Goal: Find specific page/section: Find specific page/section

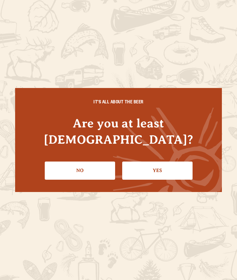
click at [155, 171] on link "Yes" at bounding box center [157, 171] width 70 height 18
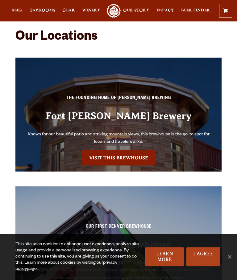
scroll to position [1220, 0]
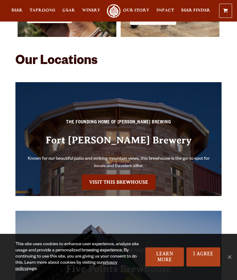
click at [142, 183] on link "Visit this Brewhouse" at bounding box center [119, 182] width 74 height 15
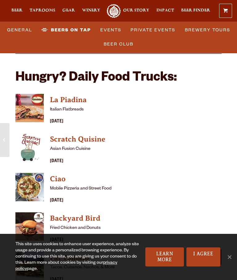
scroll to position [1632, 0]
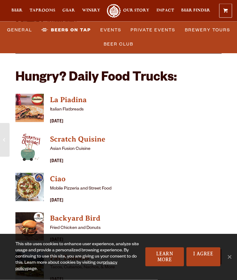
click at [29, 173] on img "View Ciao details (opens in a new window)" at bounding box center [29, 187] width 28 height 28
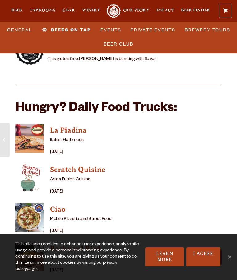
scroll to position [1602, 0]
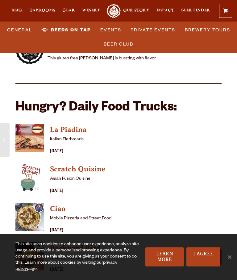
click at [70, 227] on div "Wednesday" at bounding box center [135, 230] width 171 height 7
click at [93, 215] on p "Mobile Pizzeria and Street Food" at bounding box center [135, 218] width 171 height 7
click at [61, 204] on h4 "Ciao" at bounding box center [135, 209] width 171 height 10
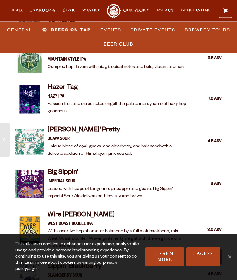
scroll to position [1032, 0]
